Goal: Information Seeking & Learning: Learn about a topic

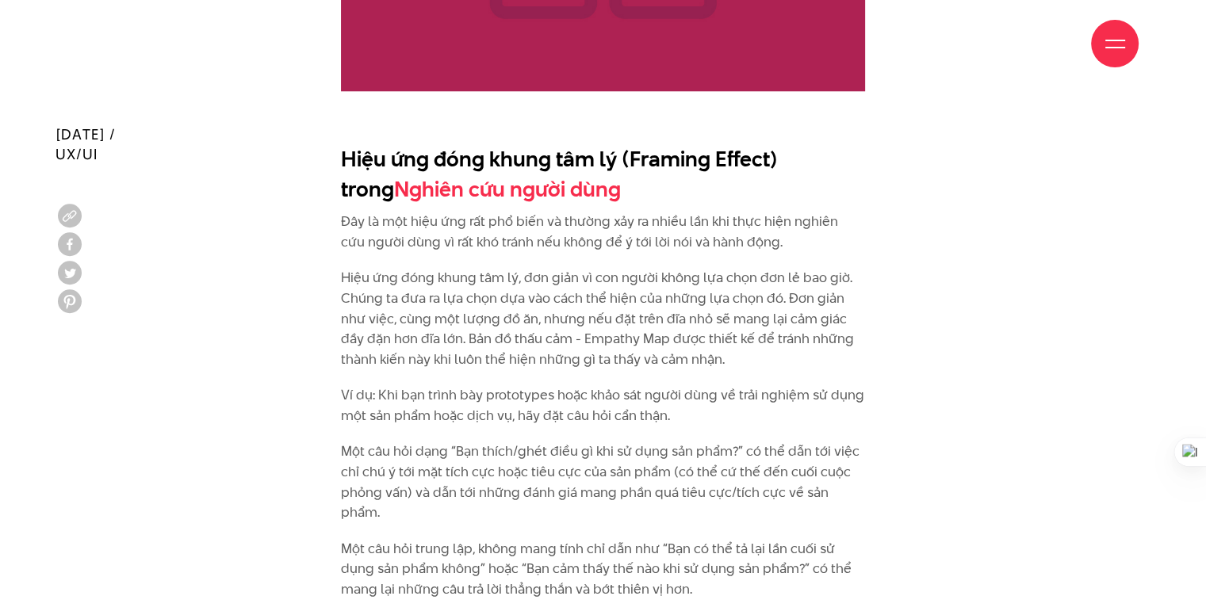
scroll to position [1586, 0]
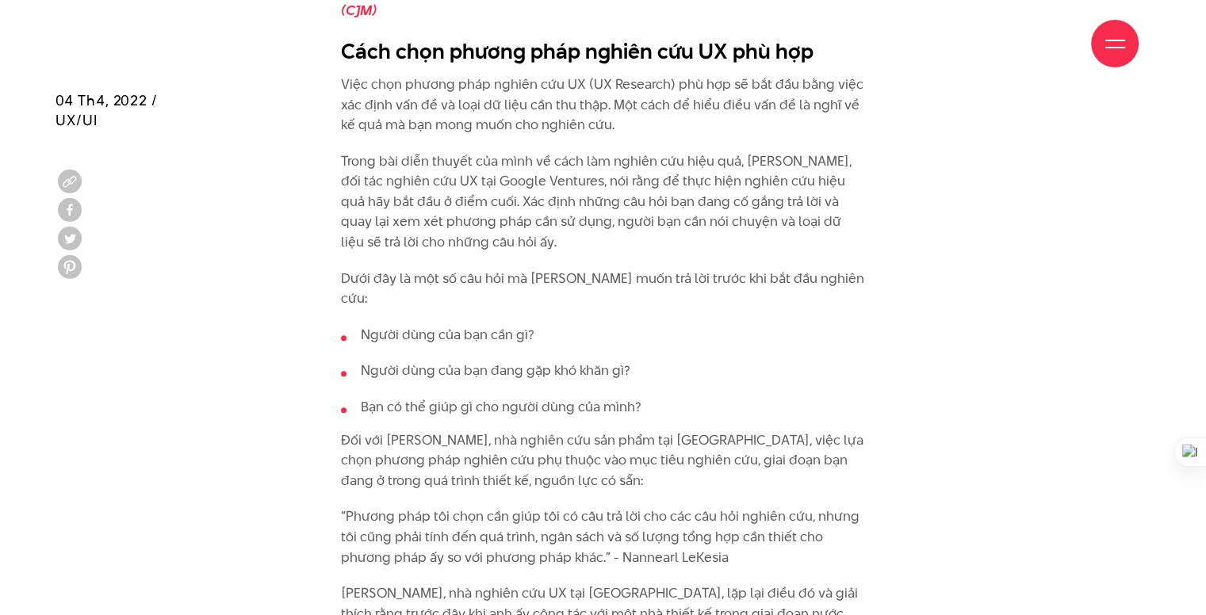
scroll to position [1453, 0]
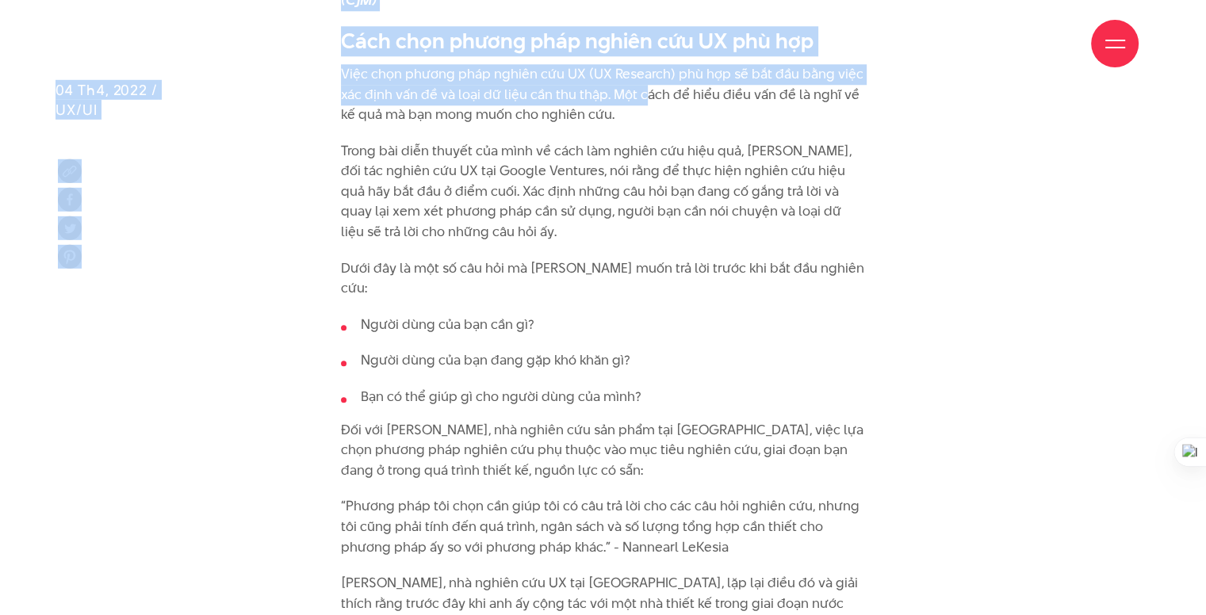
drag, startPoint x: 341, startPoint y: 62, endPoint x: 644, endPoint y: 91, distance: 304.3
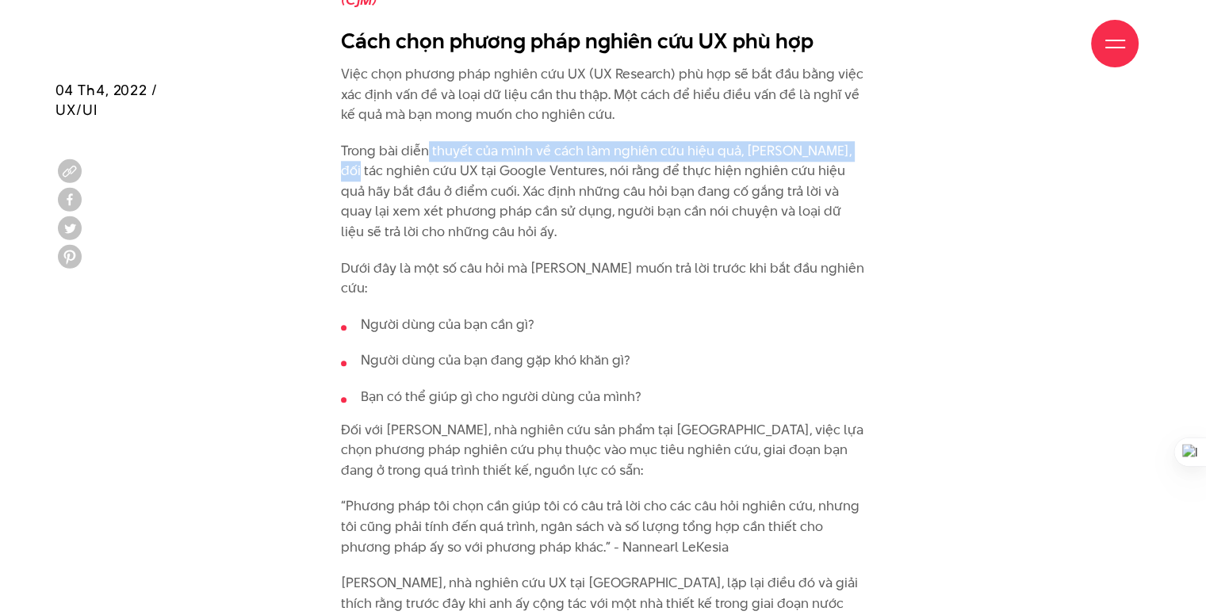
drag, startPoint x: 334, startPoint y: 162, endPoint x: 427, endPoint y: 155, distance: 93.0
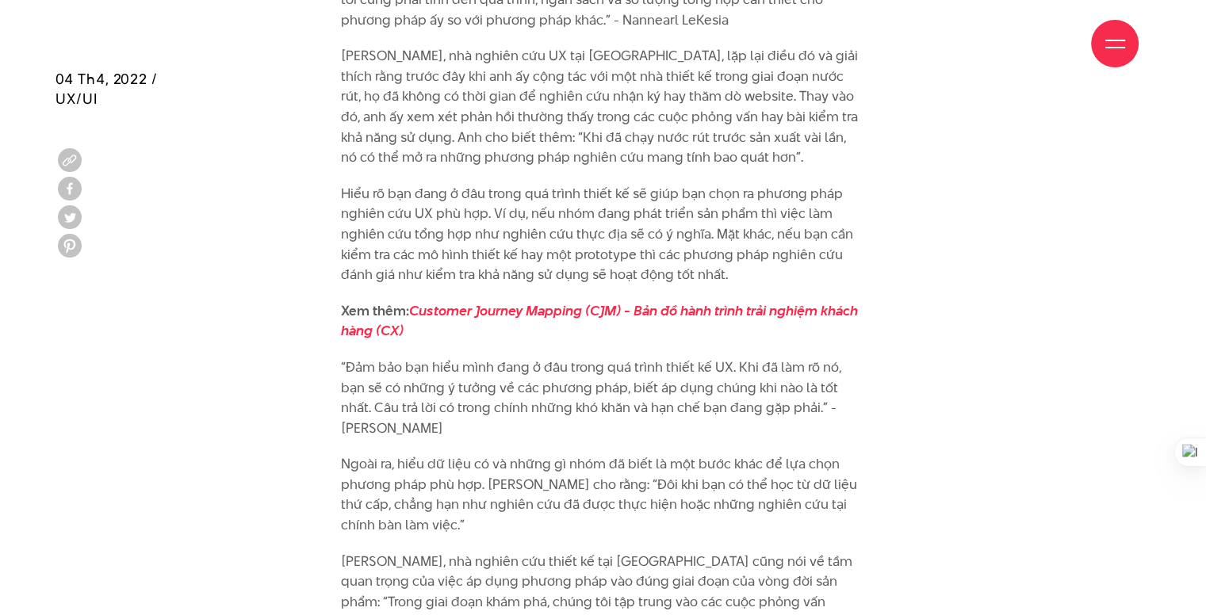
scroll to position [1982, 0]
drag, startPoint x: 514, startPoint y: 281, endPoint x: 916, endPoint y: 137, distance: 427.1
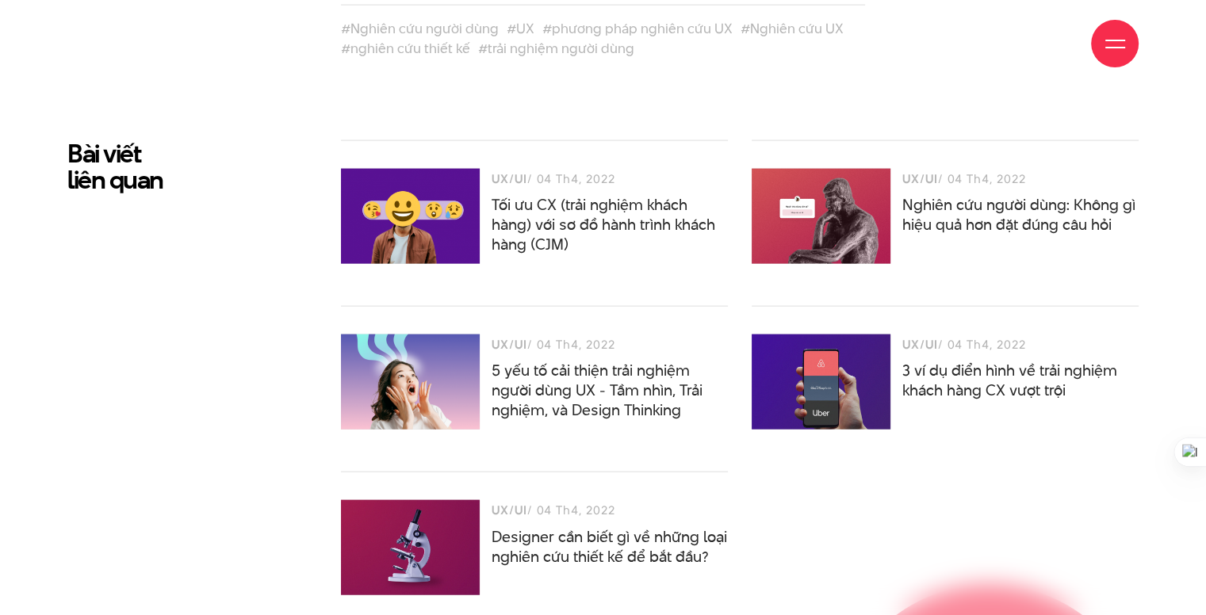
scroll to position [9775, 0]
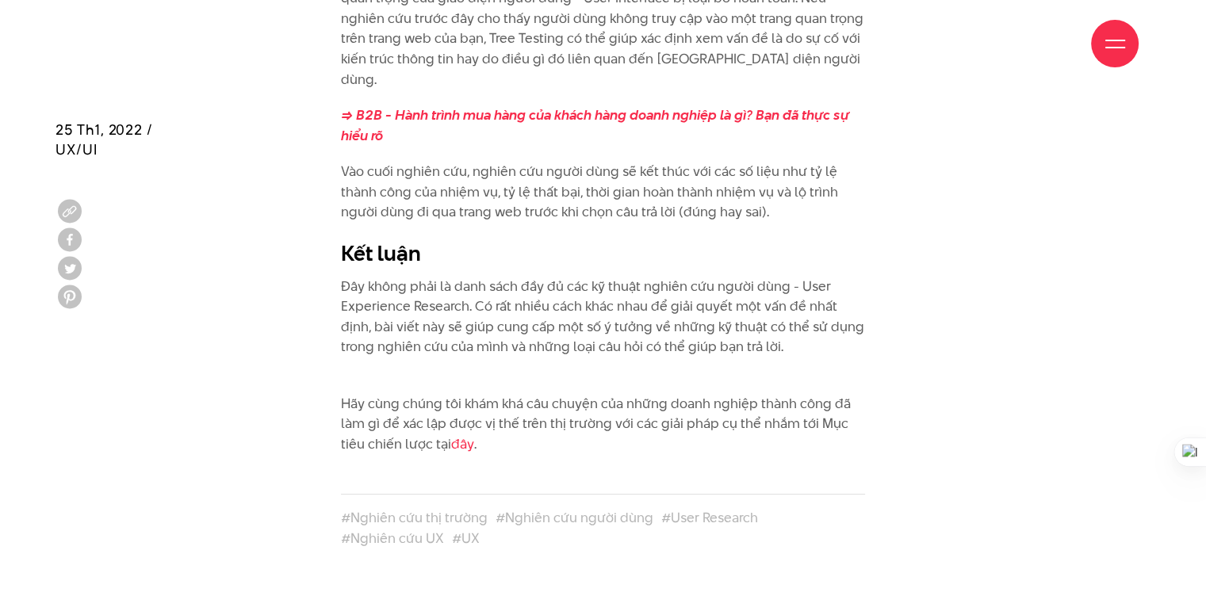
scroll to position [6475, 0]
